Goal: Task Accomplishment & Management: Use online tool/utility

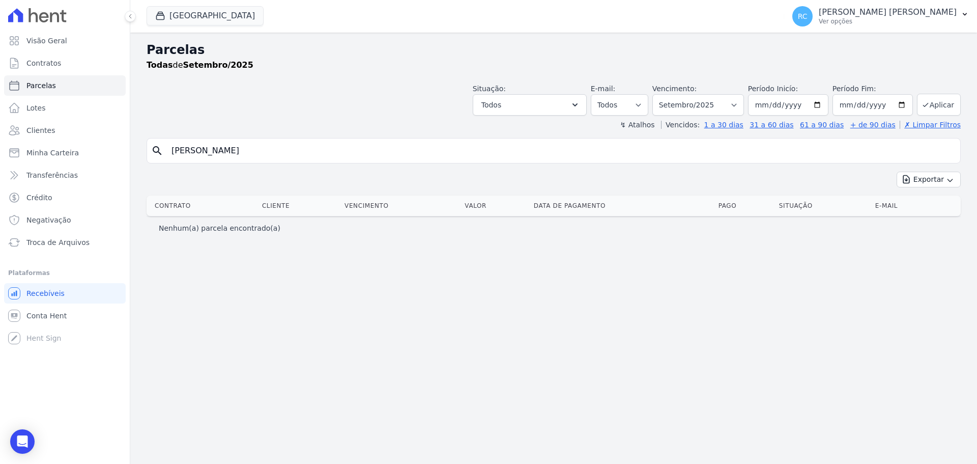
select select
click at [3, 170] on div "Visão Geral Contratos [GEOGRAPHIC_DATA] Lotes Clientes Minha Carteira Transferê…" at bounding box center [488, 232] width 977 height 464
type input "[PERSON_NAME]"
click at [197, 20] on button "[GEOGRAPHIC_DATA]" at bounding box center [205, 15] width 117 height 19
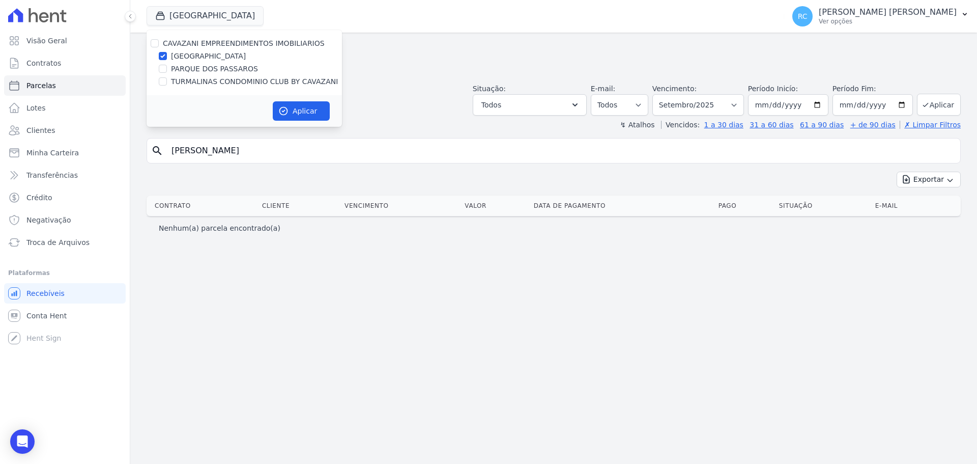
select select
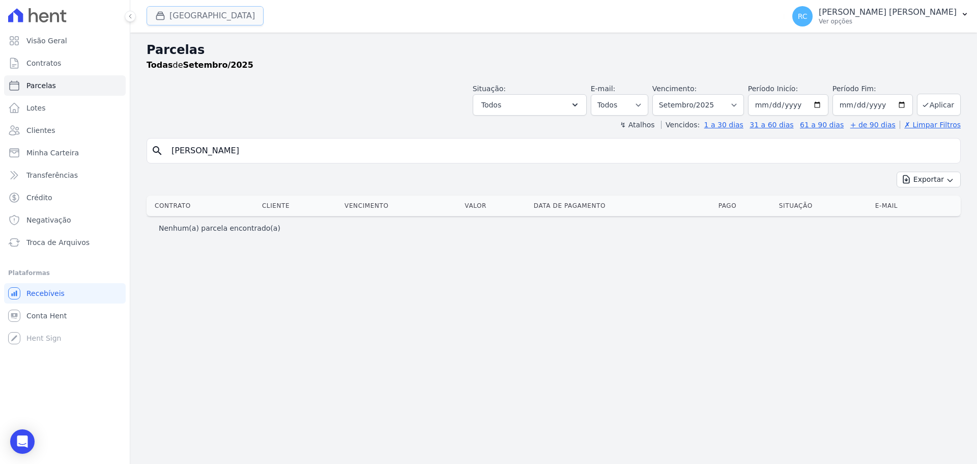
click at [167, 16] on div "button" at bounding box center [162, 16] width 14 height 10
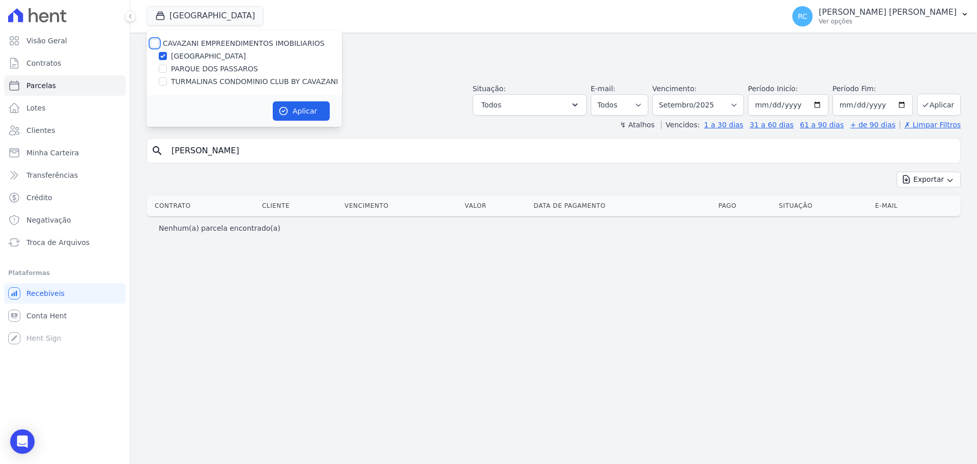
click at [157, 42] on input "CAVAZANI EMPREENDIMENTOS IMOBILIARIOS" at bounding box center [155, 43] width 8 height 8
checkbox input "true"
click at [289, 118] on button "Aplicar" at bounding box center [301, 110] width 57 height 19
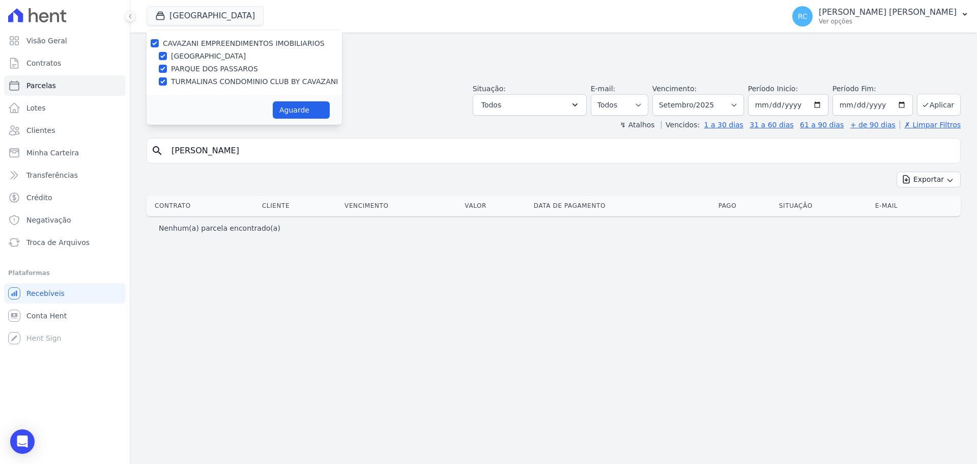
select select
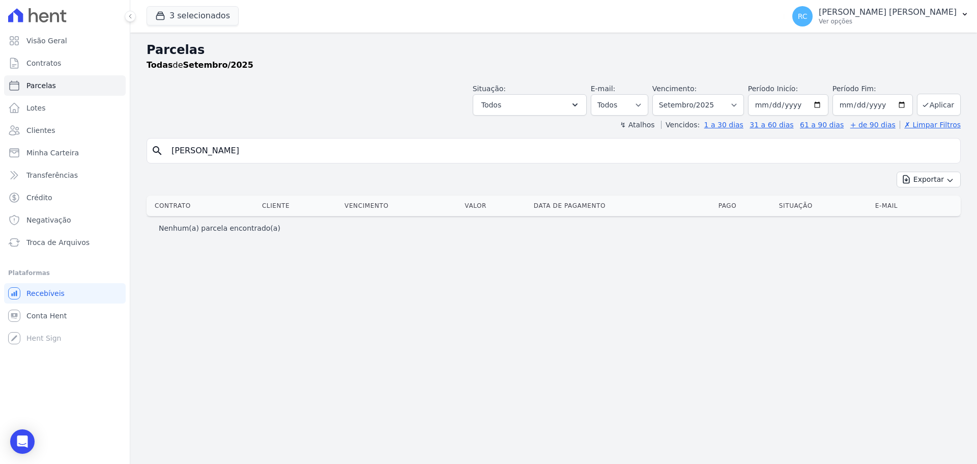
click at [295, 156] on input "Rogério Santos da Cruz" at bounding box center [560, 150] width 791 height 20
drag, startPoint x: 192, startPoint y: 149, endPoint x: 187, endPoint y: 148, distance: 5.7
click at [187, 148] on input "Rogério Santos da Cruz" at bounding box center [560, 150] width 791 height 20
type input "Rogerio Santos da Cruz"
select select
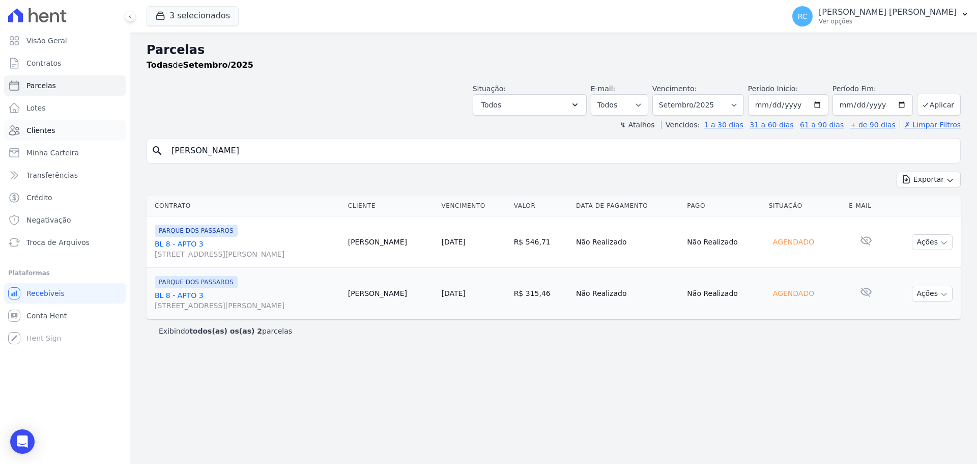
drag, startPoint x: 294, startPoint y: 145, endPoint x: 109, endPoint y: 136, distance: 185.4
click at [106, 139] on div "Visão Geral Contratos [GEOGRAPHIC_DATA] Lotes Clientes Minha Carteira Transferê…" at bounding box center [488, 232] width 977 height 464
click at [46, 323] on link "Conta Hent" at bounding box center [65, 315] width 122 height 20
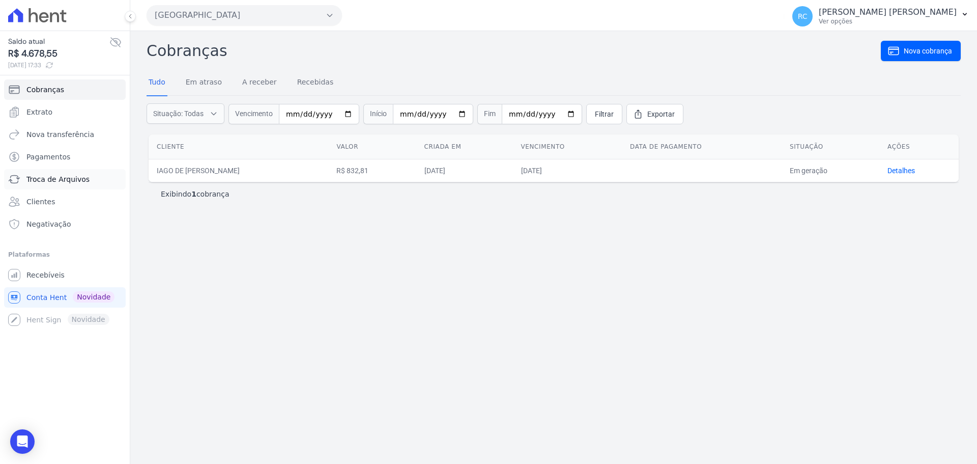
click at [52, 179] on span "Troca de Arquivos" at bounding box center [57, 179] width 63 height 10
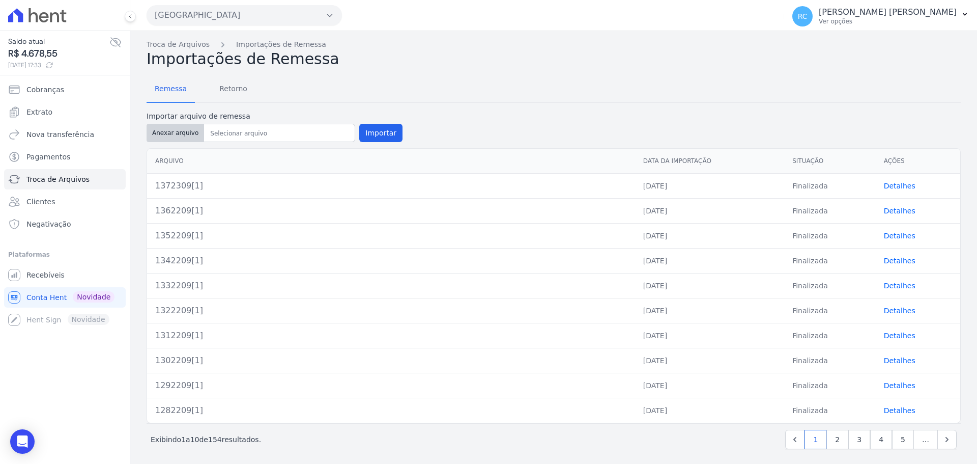
drag, startPoint x: 163, startPoint y: 148, endPoint x: 174, endPoint y: 126, distance: 24.4
click at [165, 145] on div "Arquivo Data da Importação Situação Ações 1372309[1] 23/09/2025 Finalizada Deta…" at bounding box center [553, 285] width 847 height 283
click at [174, 126] on button "Anexar arquivo" at bounding box center [176, 133] width 58 height 18
type input "1382409[1]"
click at [384, 135] on button "Importar" at bounding box center [380, 133] width 43 height 18
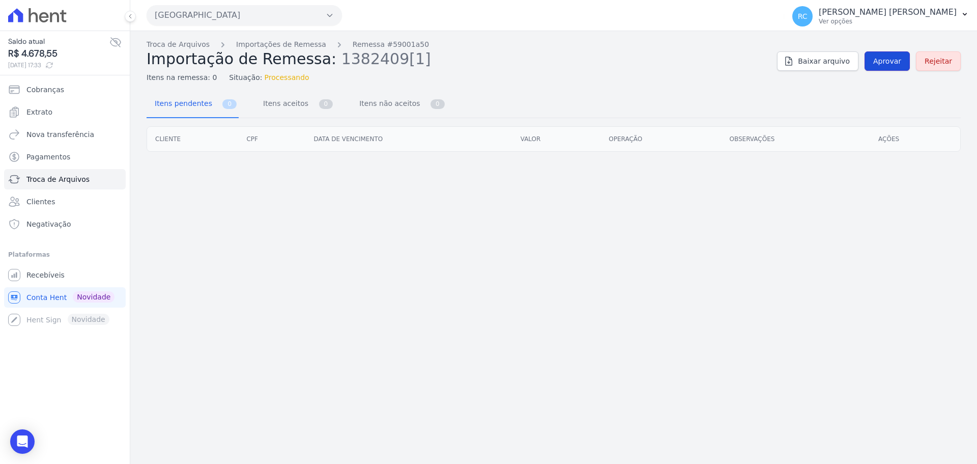
click at [905, 57] on link "Aprovar" at bounding box center [887, 60] width 45 height 19
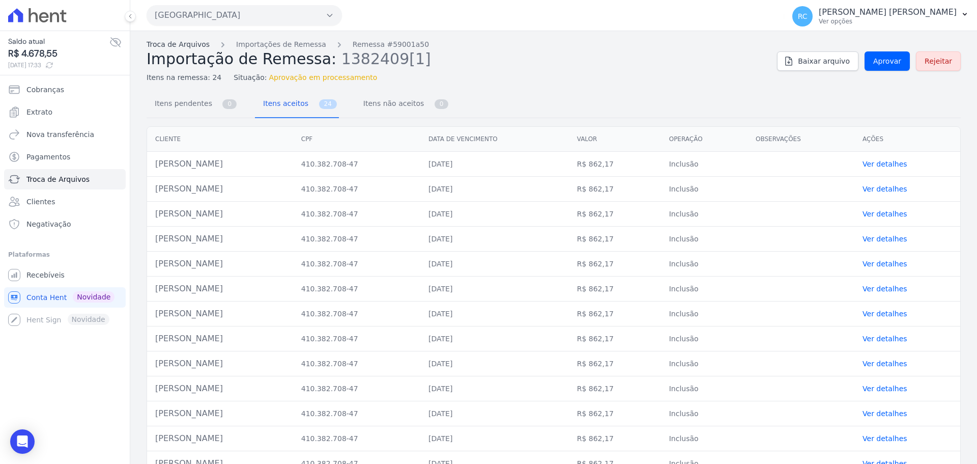
click at [180, 43] on link "Troca de Arquivos" at bounding box center [178, 44] width 63 height 11
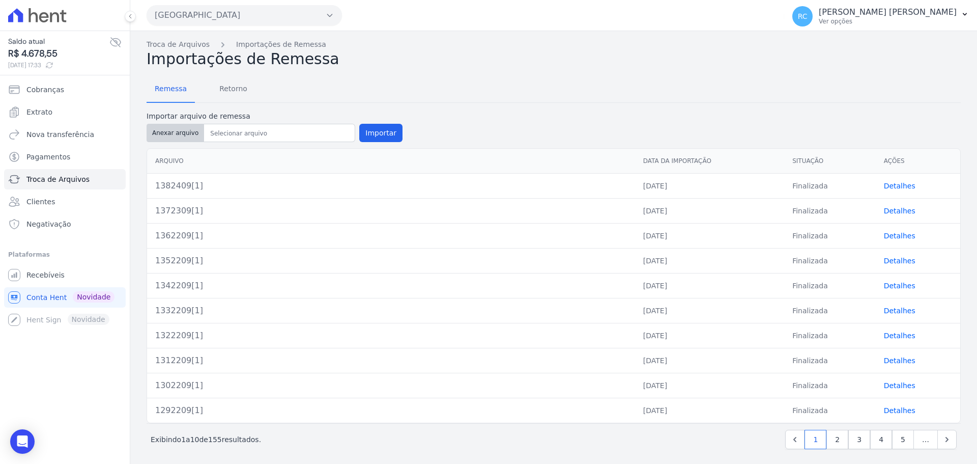
click at [183, 130] on button "Anexar arquivo" at bounding box center [176, 133] width 58 height 18
type input "1392409[1]"
click at [362, 132] on button "Importar" at bounding box center [380, 133] width 43 height 18
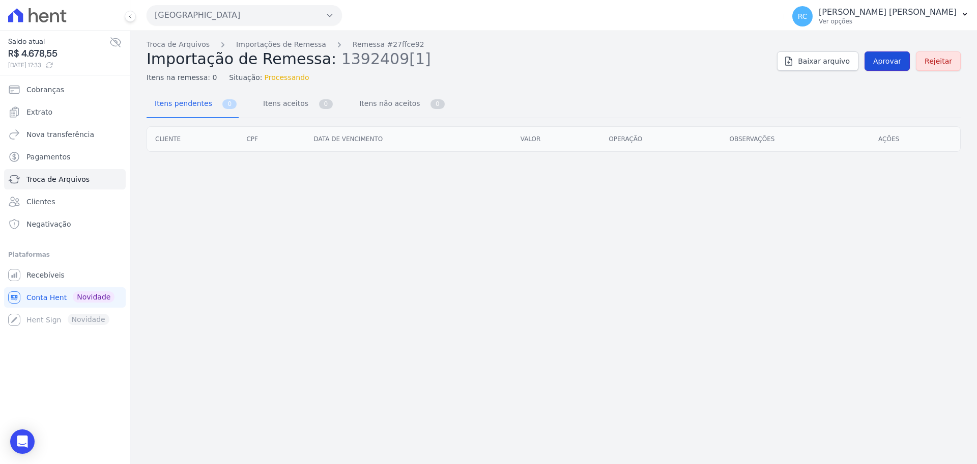
click at [876, 66] on link "Aprovar" at bounding box center [887, 60] width 45 height 19
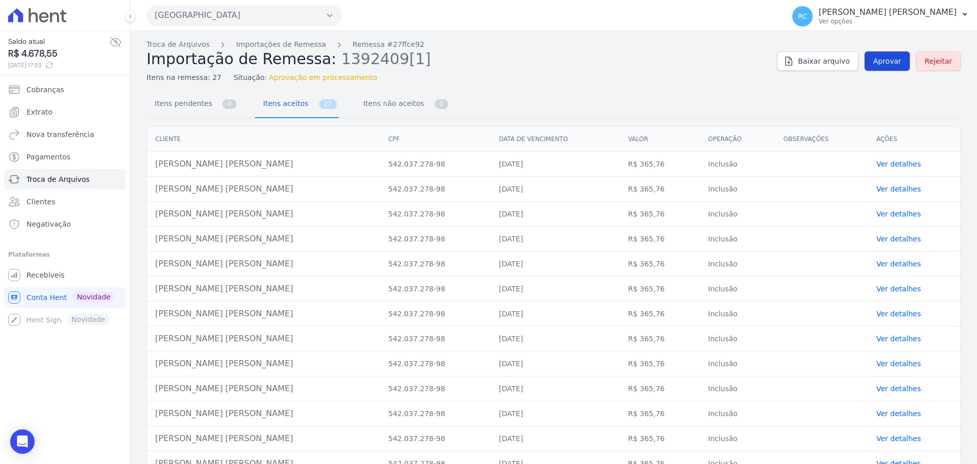
drag, startPoint x: 886, startPoint y: 62, endPoint x: 889, endPoint y: 52, distance: 10.1
click at [886, 62] on span "Aprovar" at bounding box center [887, 61] width 28 height 10
click at [858, 61] on div "Baixar arquivo Aprovar Rejeitar" at bounding box center [869, 60] width 184 height 19
click at [865, 57] on link "Aprovar" at bounding box center [887, 60] width 45 height 19
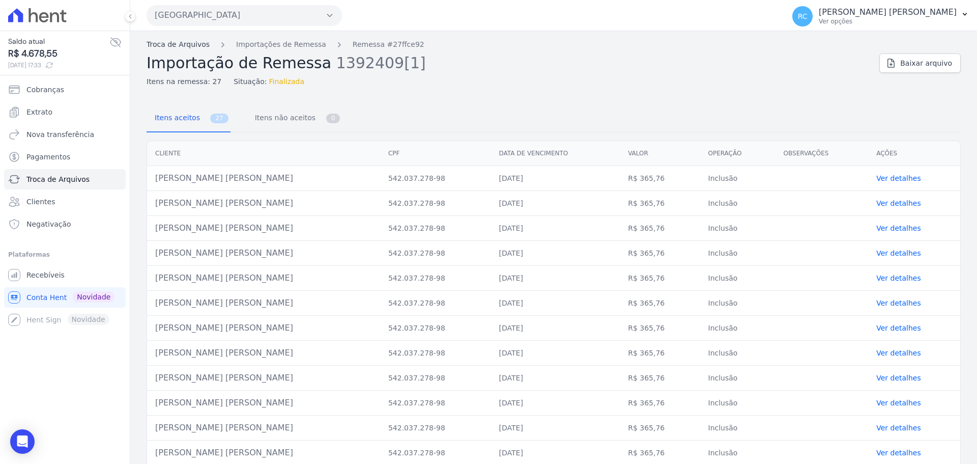
click at [193, 43] on link "Troca de Arquivos" at bounding box center [178, 44] width 63 height 11
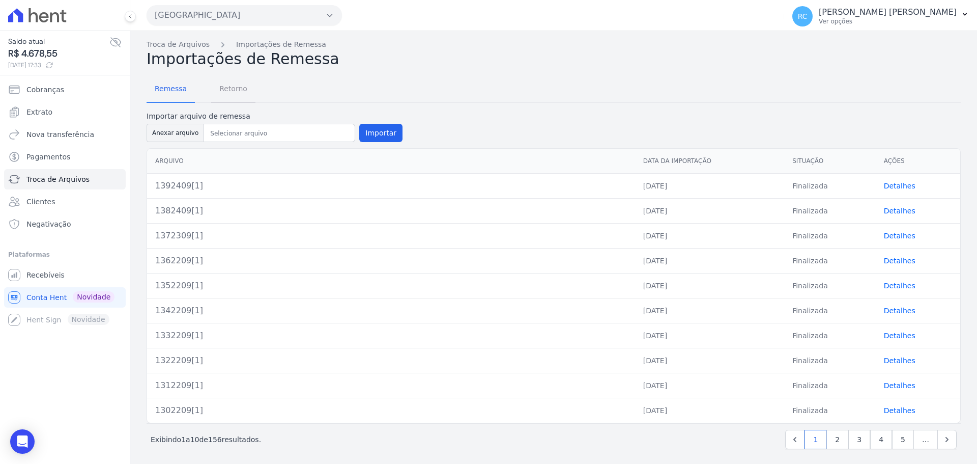
click at [218, 88] on span "Retorno" at bounding box center [233, 88] width 40 height 20
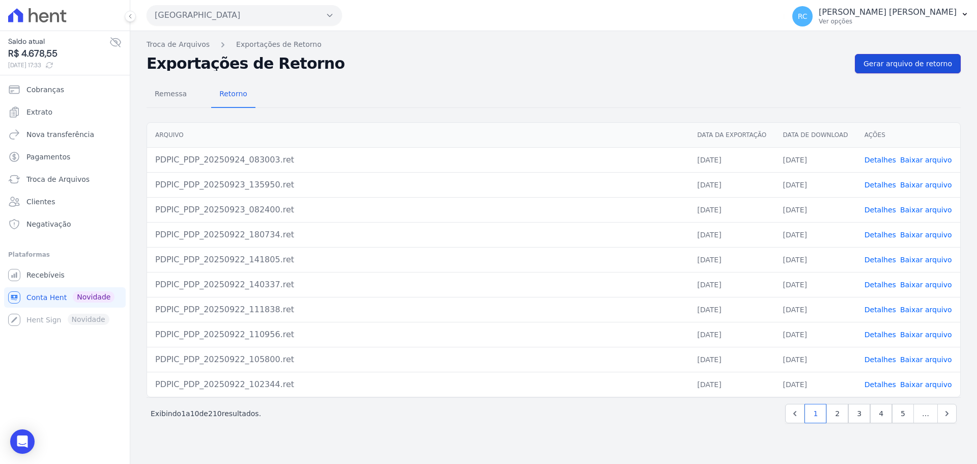
click at [925, 61] on span "Gerar arquivo de retorno" at bounding box center [908, 64] width 89 height 10
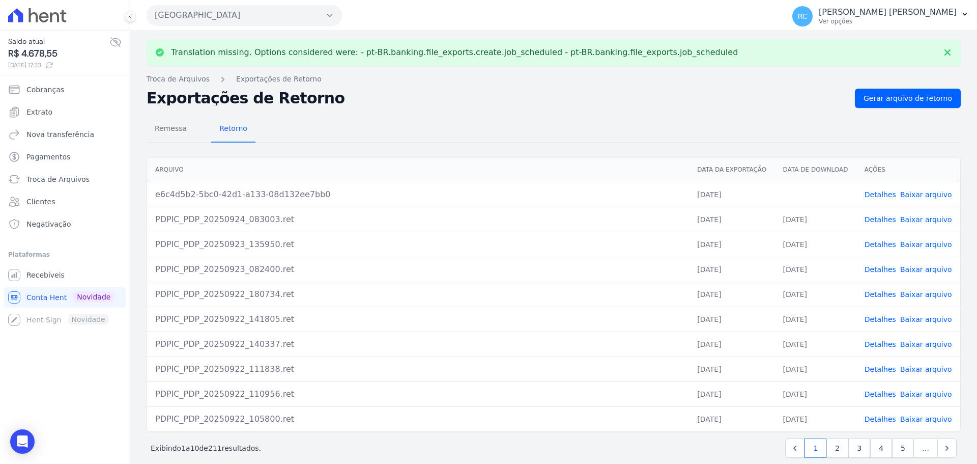
click at [928, 192] on link "Baixar arquivo" at bounding box center [926, 194] width 52 height 8
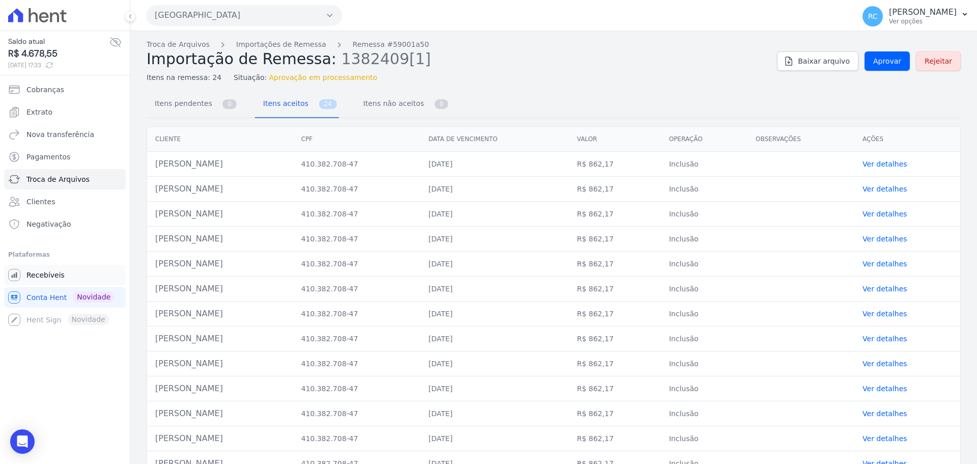
click at [56, 278] on span "Recebíveis" at bounding box center [45, 275] width 38 height 10
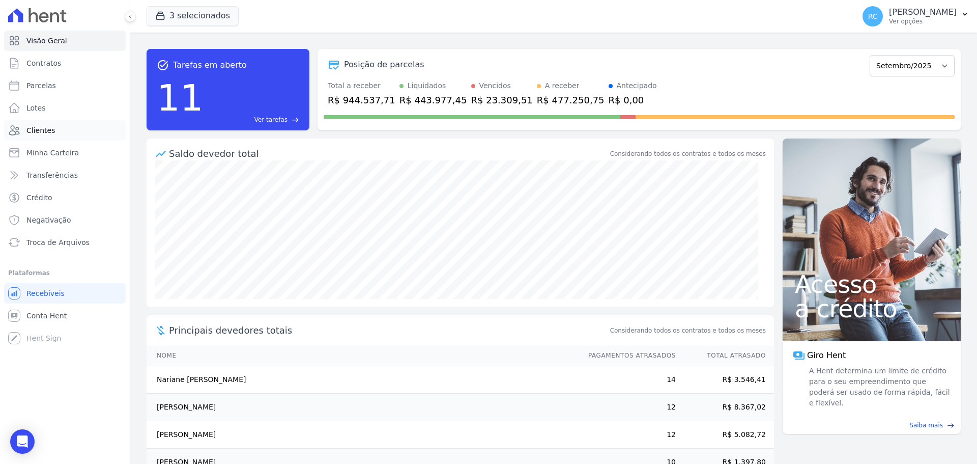
click at [61, 125] on link "Clientes" at bounding box center [65, 130] width 122 height 20
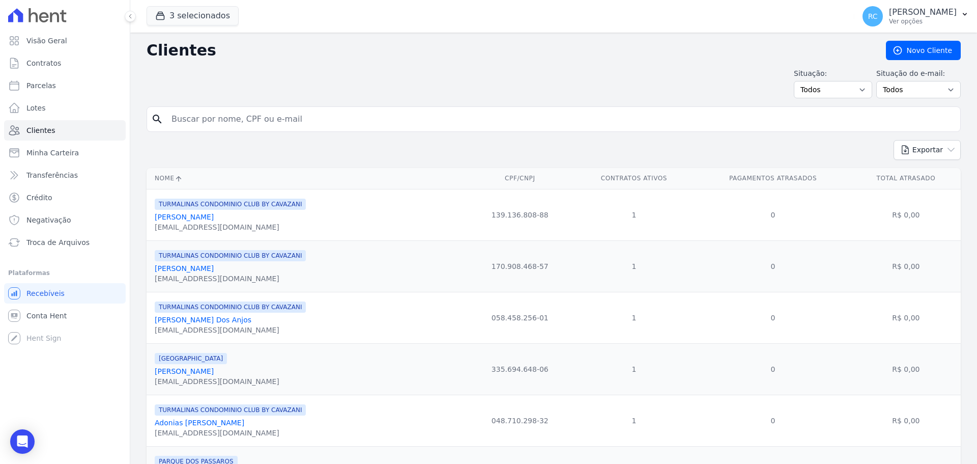
click at [290, 122] on input "search" at bounding box center [560, 119] width 791 height 20
paste input "[PERSON_NAME]"
type input "[PERSON_NAME]"
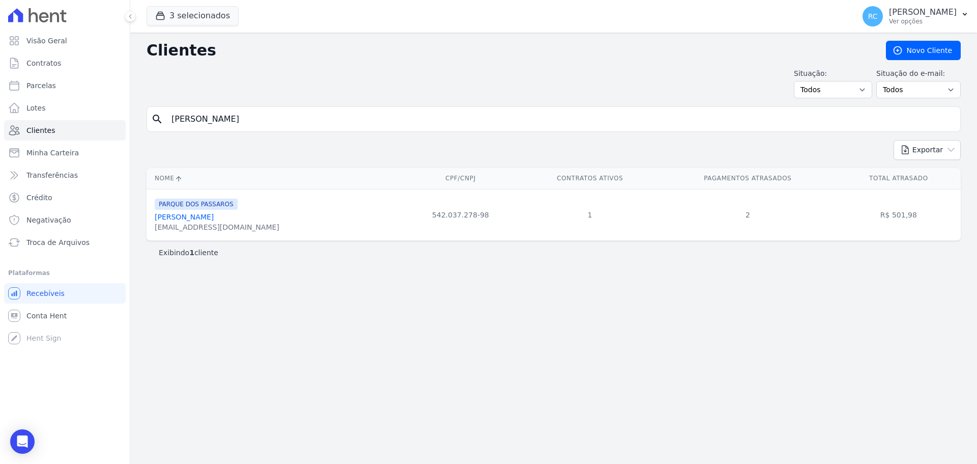
drag, startPoint x: 352, startPoint y: 113, endPoint x: 206, endPoint y: 146, distance: 149.0
click at [152, 178] on div "Clientes [GEOGRAPHIC_DATA] Situação: Todos Adimplentes Inadimplentes Situação d…" at bounding box center [553, 248] width 847 height 431
paste input "[PERSON_NAME]"
type input "[PERSON_NAME]"
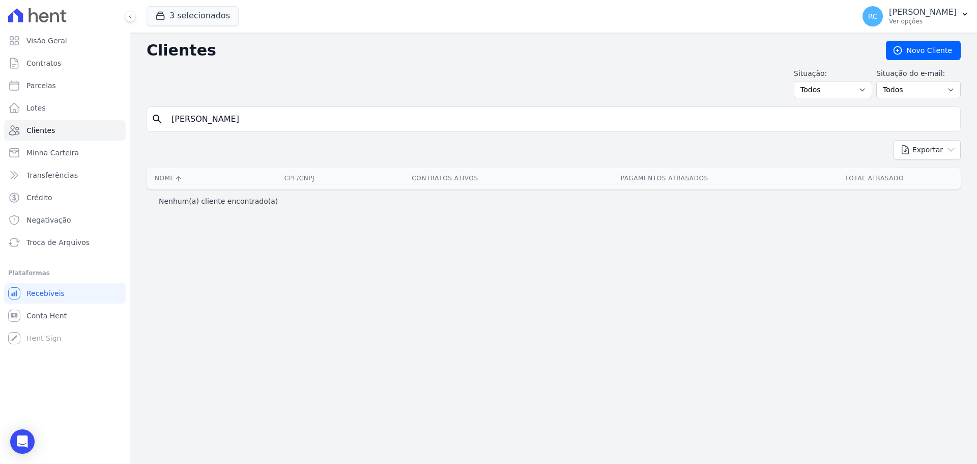
drag, startPoint x: 120, startPoint y: 159, endPoint x: 319, endPoint y: 102, distance: 206.6
click at [68, 186] on div "Visão Geral Contratos [GEOGRAPHIC_DATA] Lotes Clientes Minha Carteira Transferê…" at bounding box center [488, 232] width 977 height 464
paste input "UIS [PERSON_NAME]"
type input "[PERSON_NAME]"
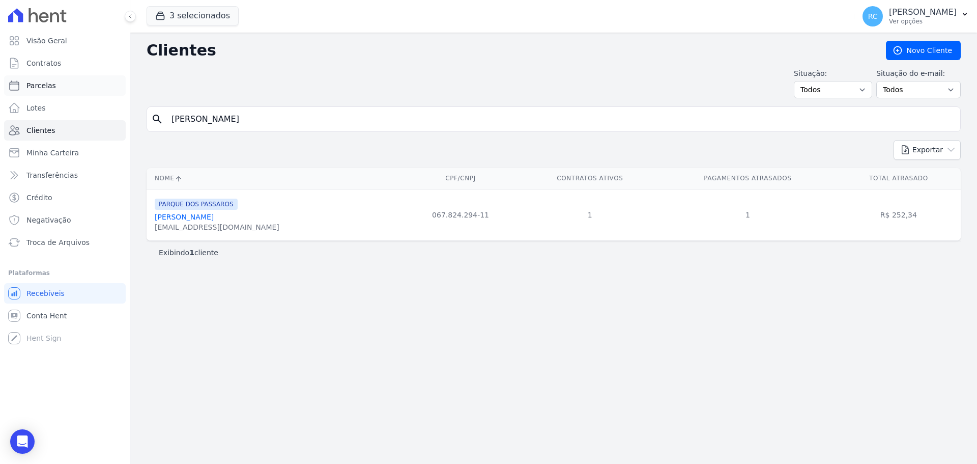
drag, startPoint x: 274, startPoint y: 129, endPoint x: 44, endPoint y: 88, distance: 233.8
click at [0, 149] on div "Visão Geral Contratos [GEOGRAPHIC_DATA] Lotes Clientes Minha Carteira Transferê…" at bounding box center [488, 232] width 977 height 464
